Goal: Information Seeking & Learning: Learn about a topic

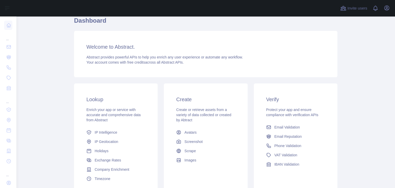
scroll to position [50, 0]
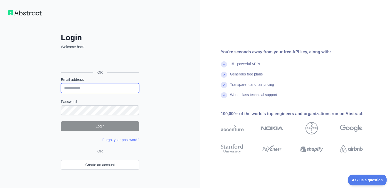
click at [96, 89] on input "Email address" at bounding box center [100, 88] width 78 height 10
type input "**********"
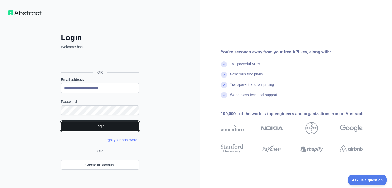
click at [89, 125] on button "Login" at bounding box center [100, 126] width 78 height 10
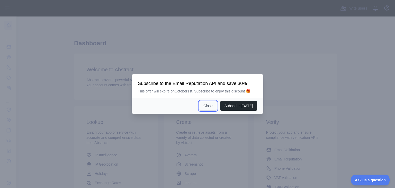
click at [212, 103] on button "Close" at bounding box center [208, 106] width 18 height 10
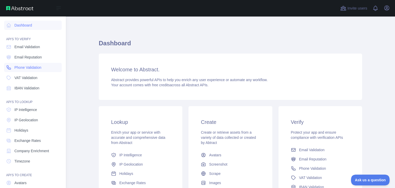
click at [32, 63] on link "Phone Validation" at bounding box center [33, 67] width 58 height 9
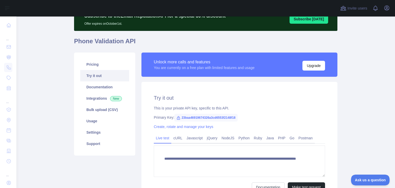
scroll to position [26, 0]
click at [96, 64] on link "Pricing" at bounding box center [104, 64] width 49 height 11
